Goal: Task Accomplishment & Management: Manage account settings

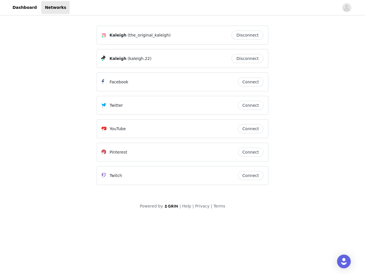
click at [182, 108] on div "Twitter" at bounding box center [169, 105] width 136 height 7
click at [182, 8] on div at bounding box center [204, 7] width 269 height 13
click at [346, 8] on icon "avatar" at bounding box center [346, 7] width 5 height 9
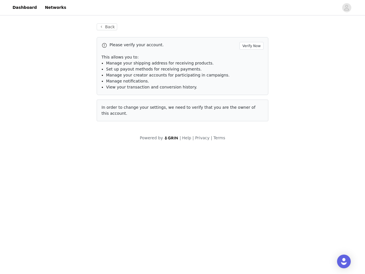
click at [249, 58] on p "This allows you to:" at bounding box center [182, 57] width 162 height 6
click at [250, 82] on li "Manage notifications." at bounding box center [184, 81] width 157 height 6
